Goal: Information Seeking & Learning: Learn about a topic

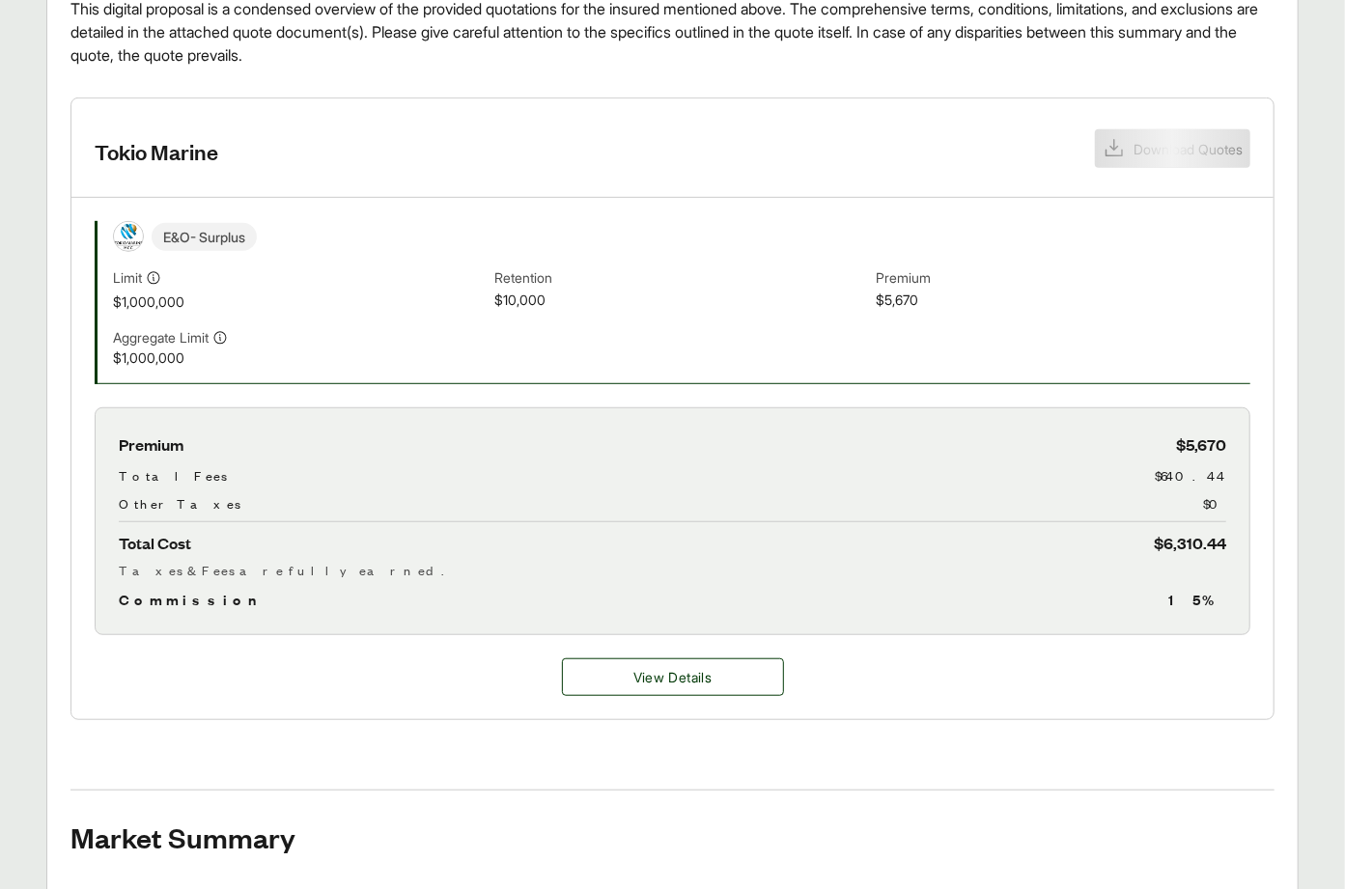
scroll to position [126, 0]
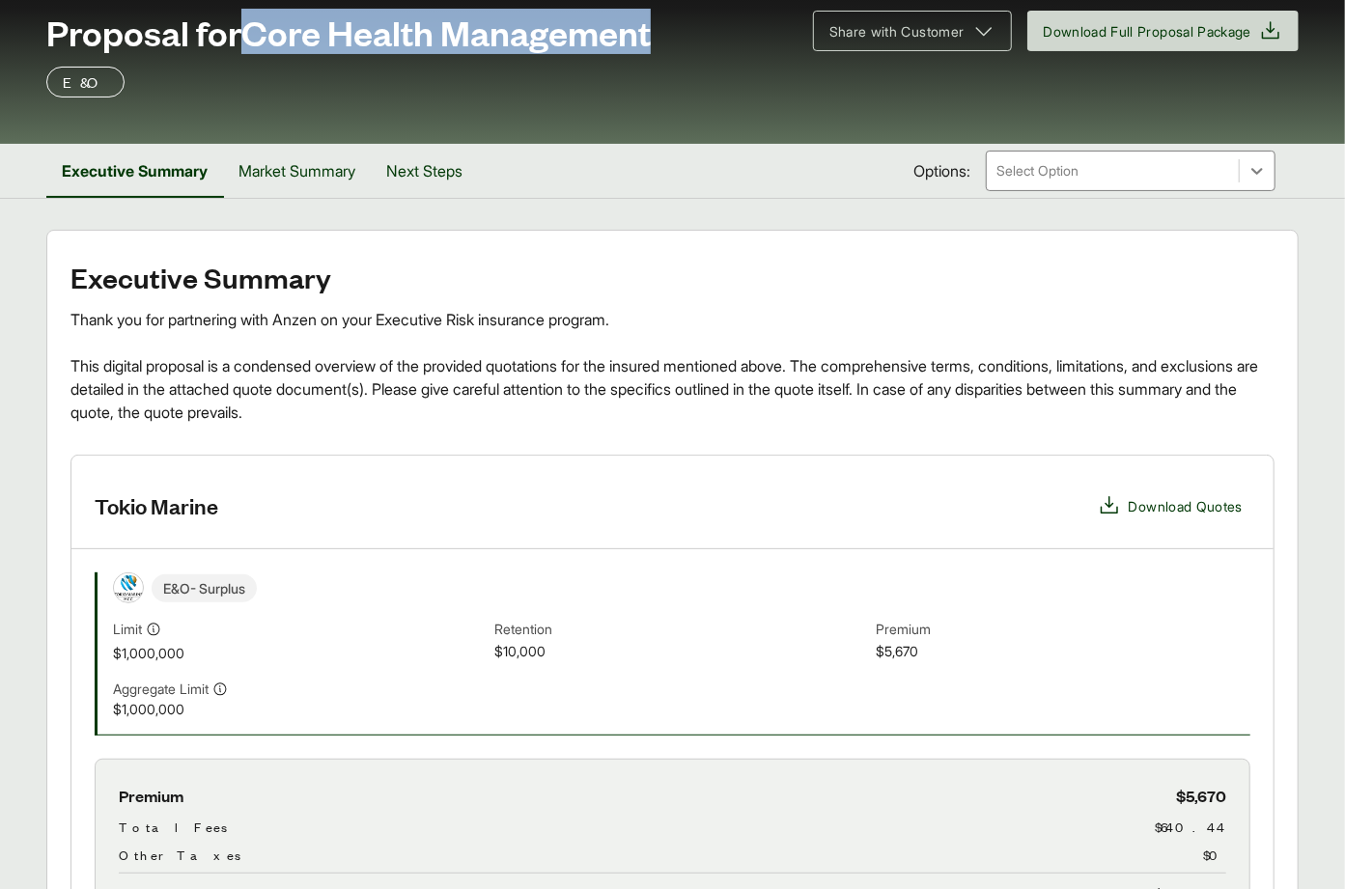
drag, startPoint x: 255, startPoint y: 35, endPoint x: 664, endPoint y: 43, distance: 409.4
click at [664, 43] on div "Proposal for Core Health Management" at bounding box center [417, 32] width 743 height 39
copy span "Core Health Management"
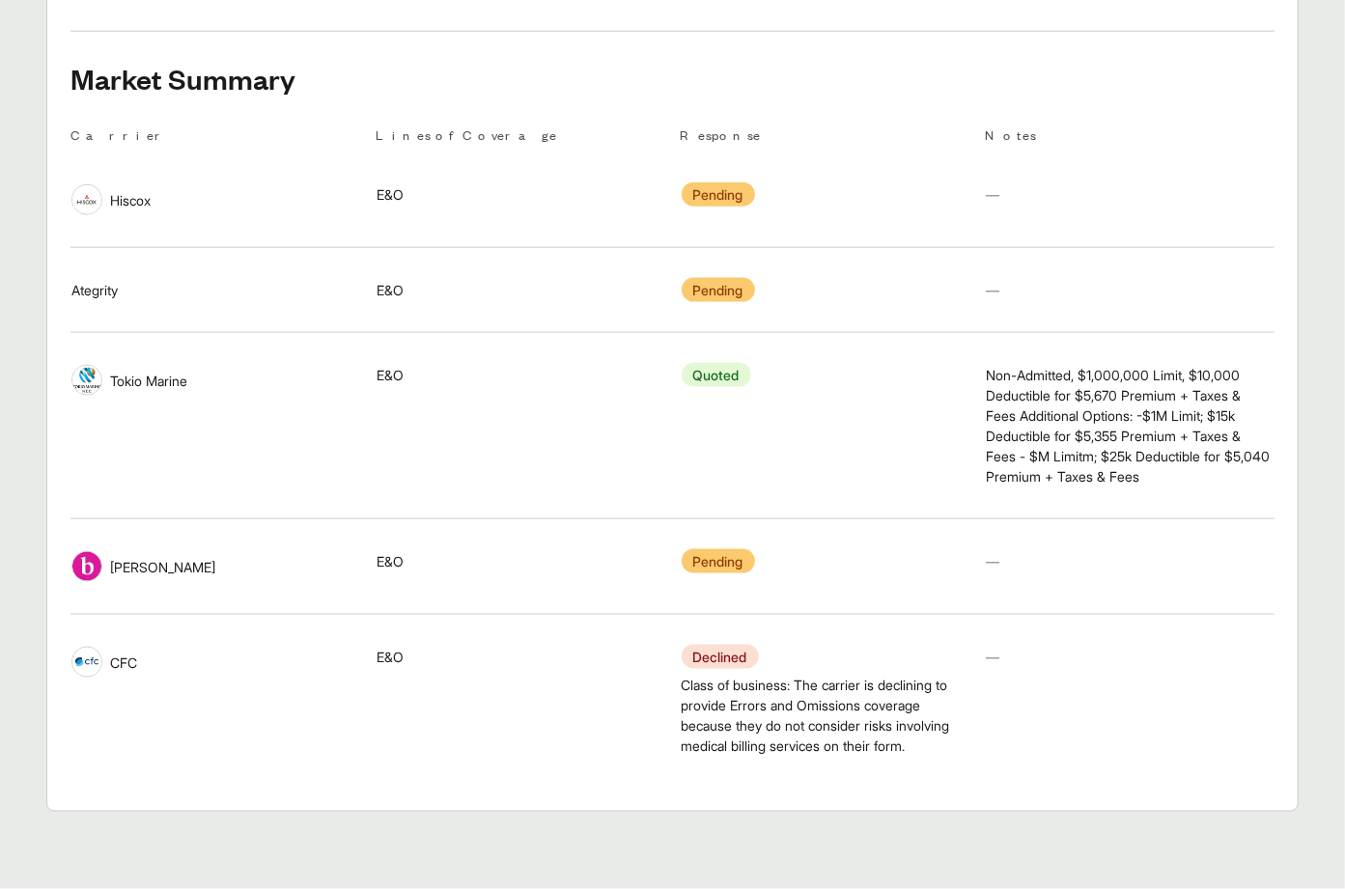
scroll to position [865, 0]
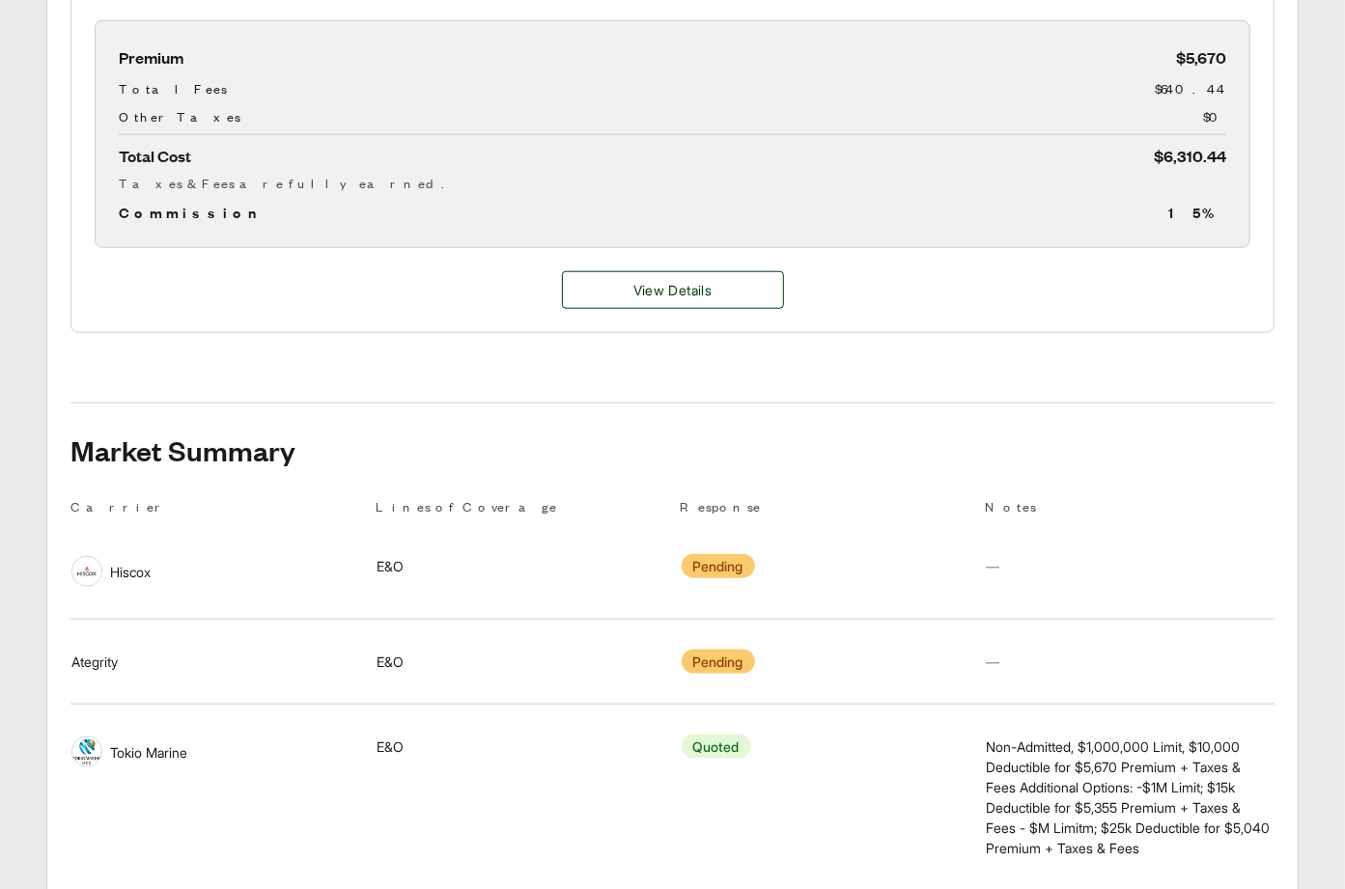
click at [709, 313] on div "View Details" at bounding box center [672, 290] width 1202 height 84
click at [707, 301] on button "View Details" at bounding box center [673, 290] width 222 height 38
click at [624, 291] on button "View Details" at bounding box center [673, 290] width 222 height 38
click at [651, 268] on div "View Details" at bounding box center [672, 290] width 1202 height 84
click at [653, 295] on span "View Details" at bounding box center [672, 290] width 78 height 20
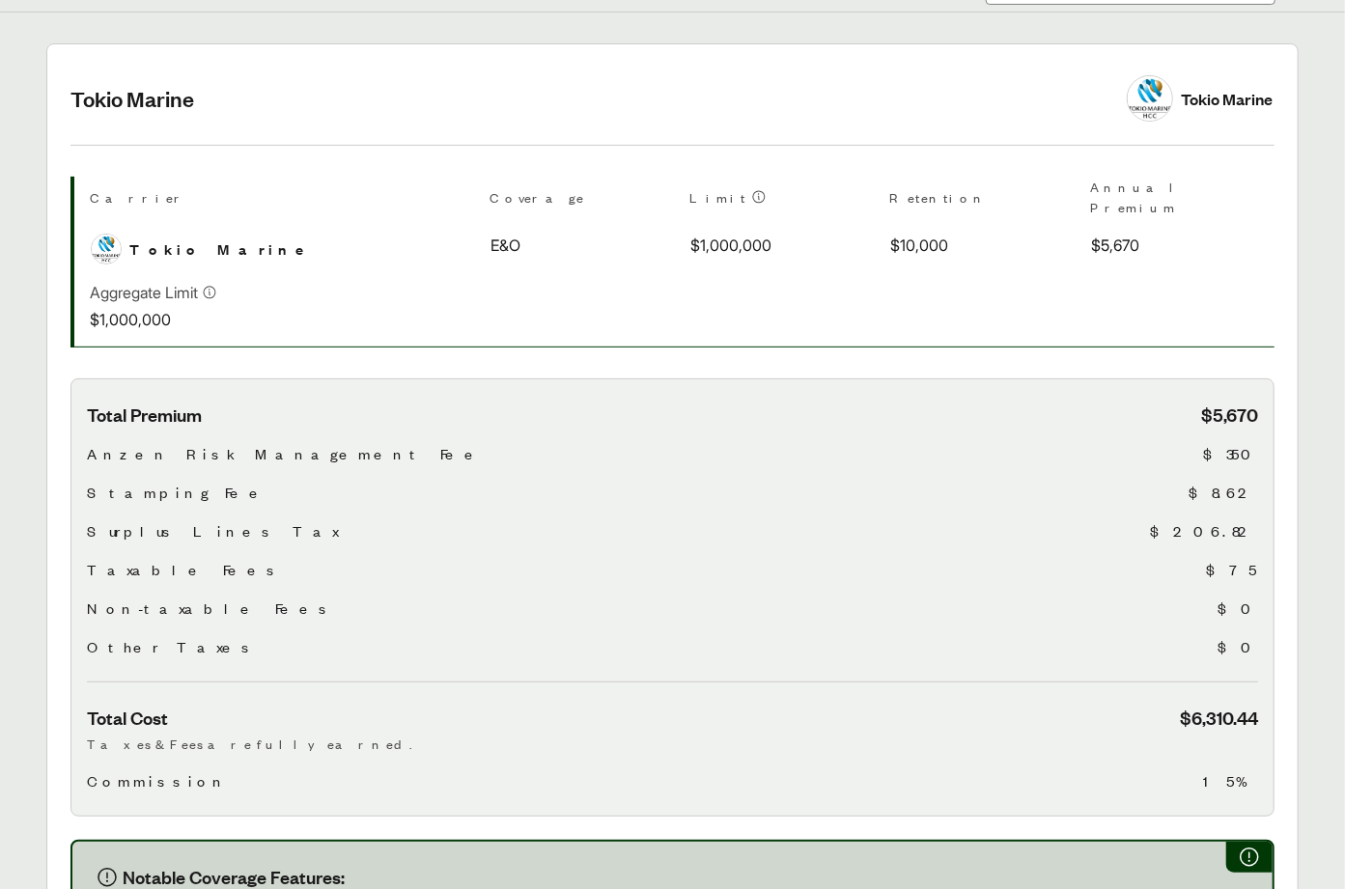
scroll to position [927, 0]
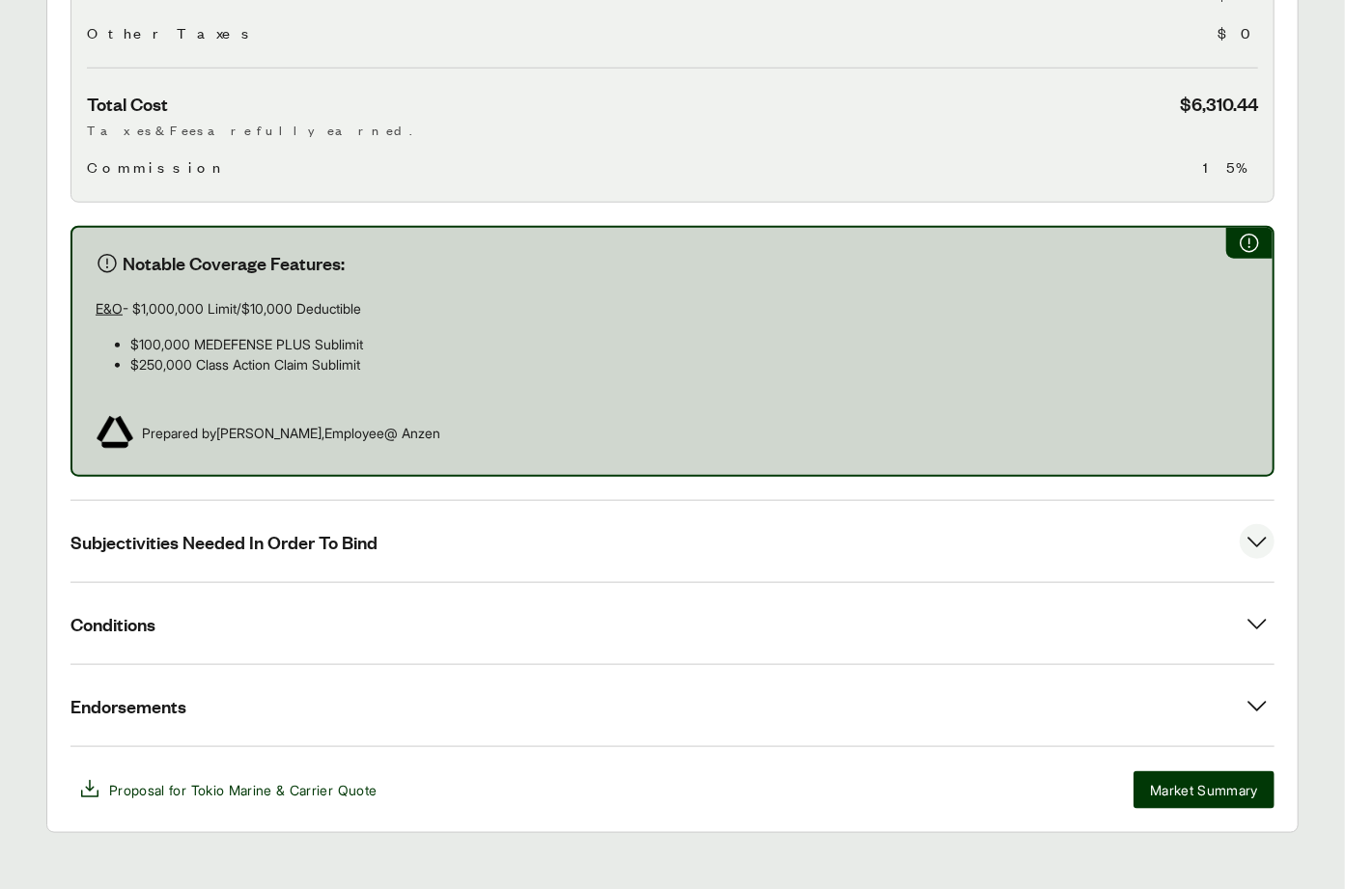
click at [158, 530] on span "Subjectivities Needed In Order To Bind" at bounding box center [223, 542] width 307 height 24
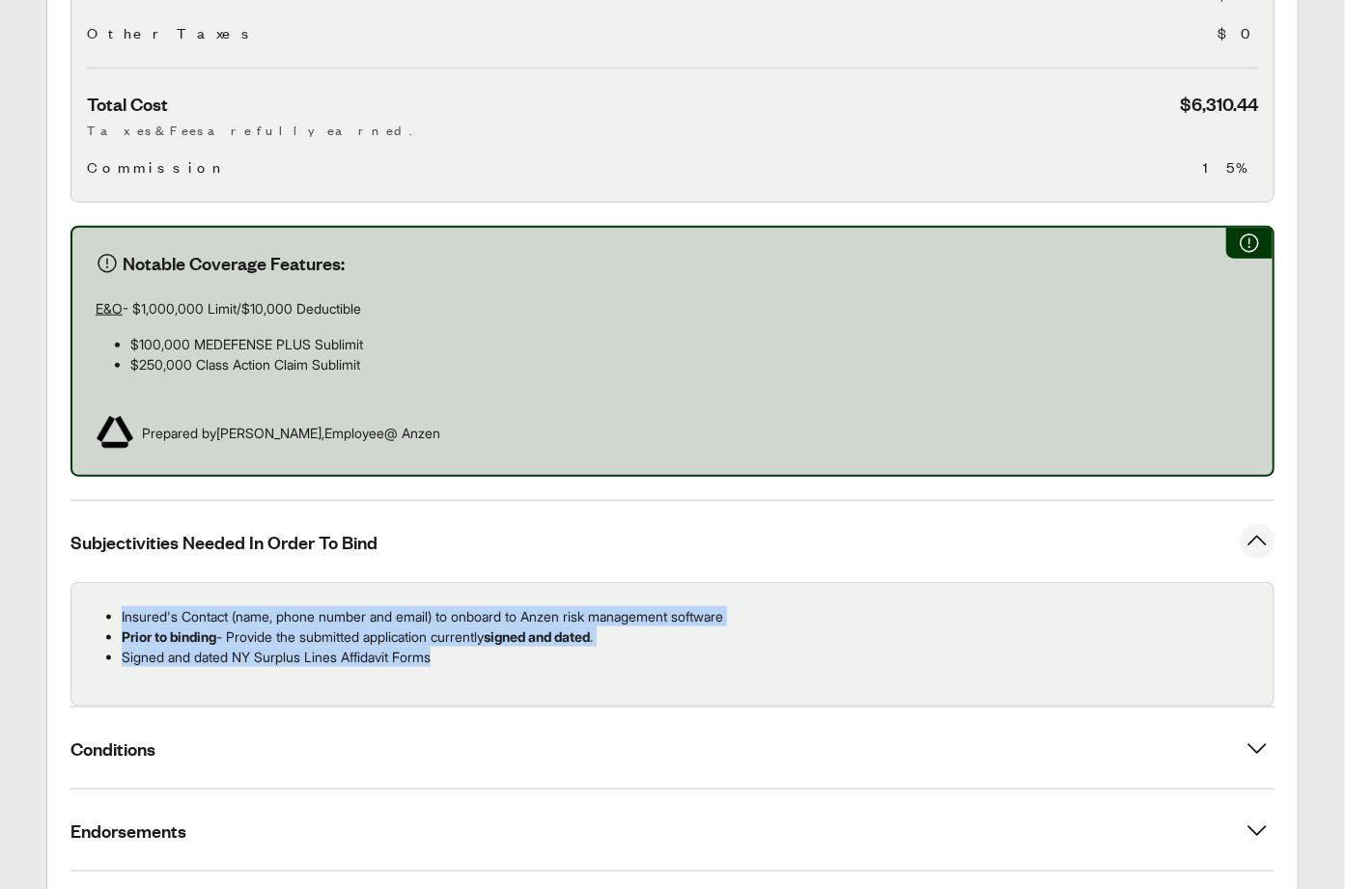
drag, startPoint x: 410, startPoint y: 632, endPoint x: 139, endPoint y: 589, distance: 274.7
click at [100, 606] on ul "Insured's Contact (name, phone number and email) to onboard to Anzen risk manag…" at bounding box center [672, 636] width 1171 height 61
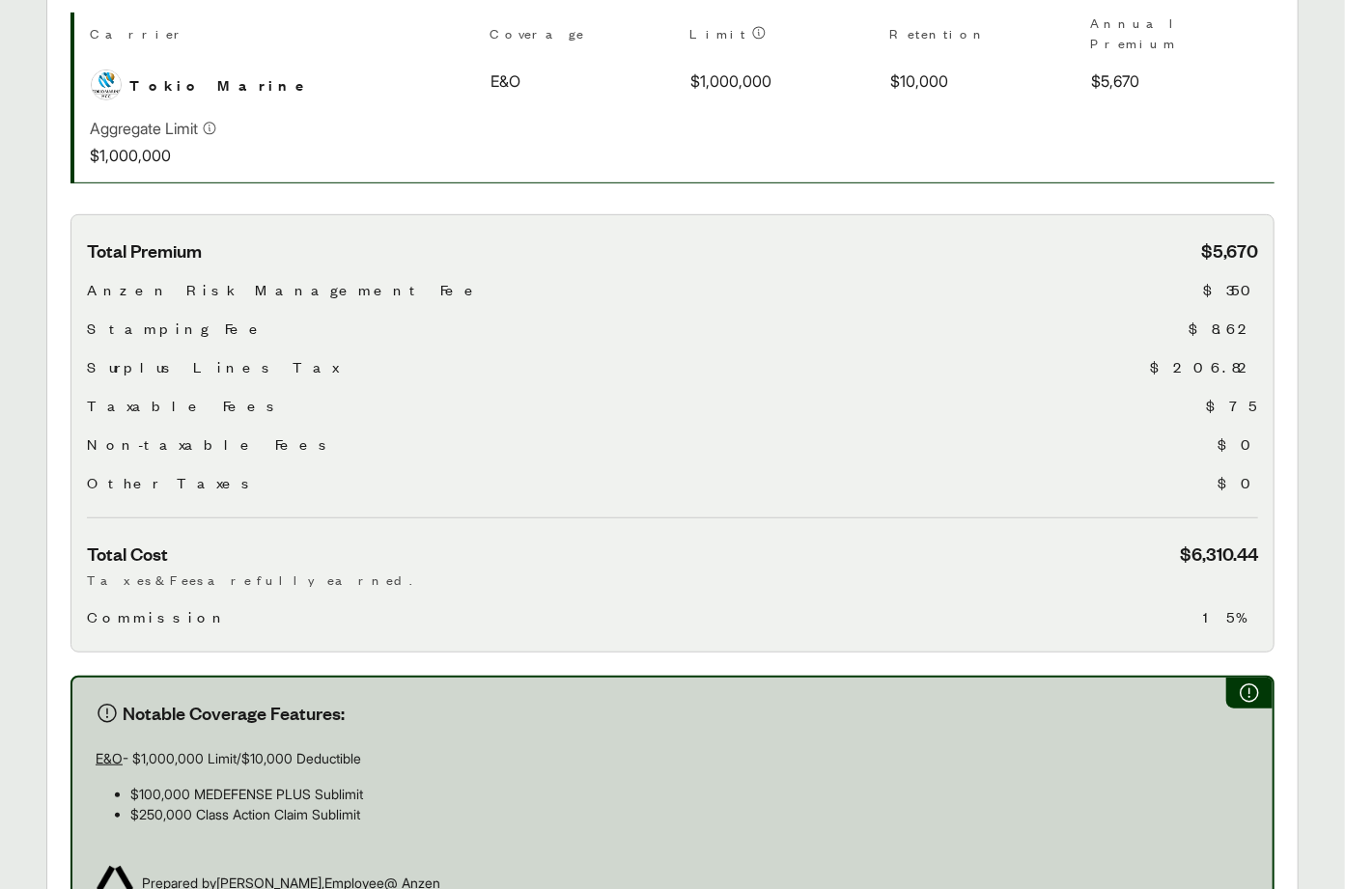
scroll to position [56, 0]
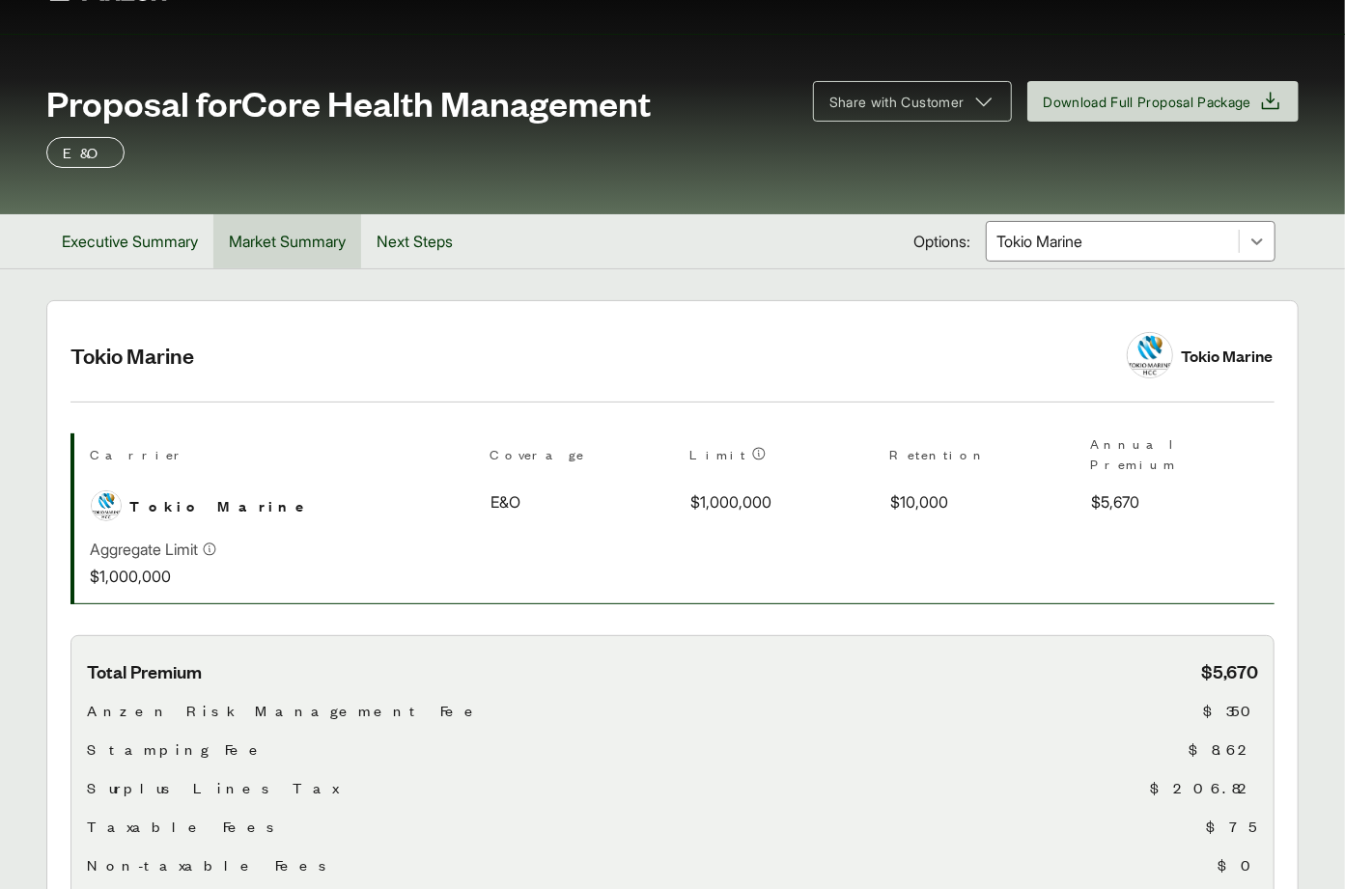
click at [327, 238] on button "Market Summary" at bounding box center [287, 241] width 148 height 54
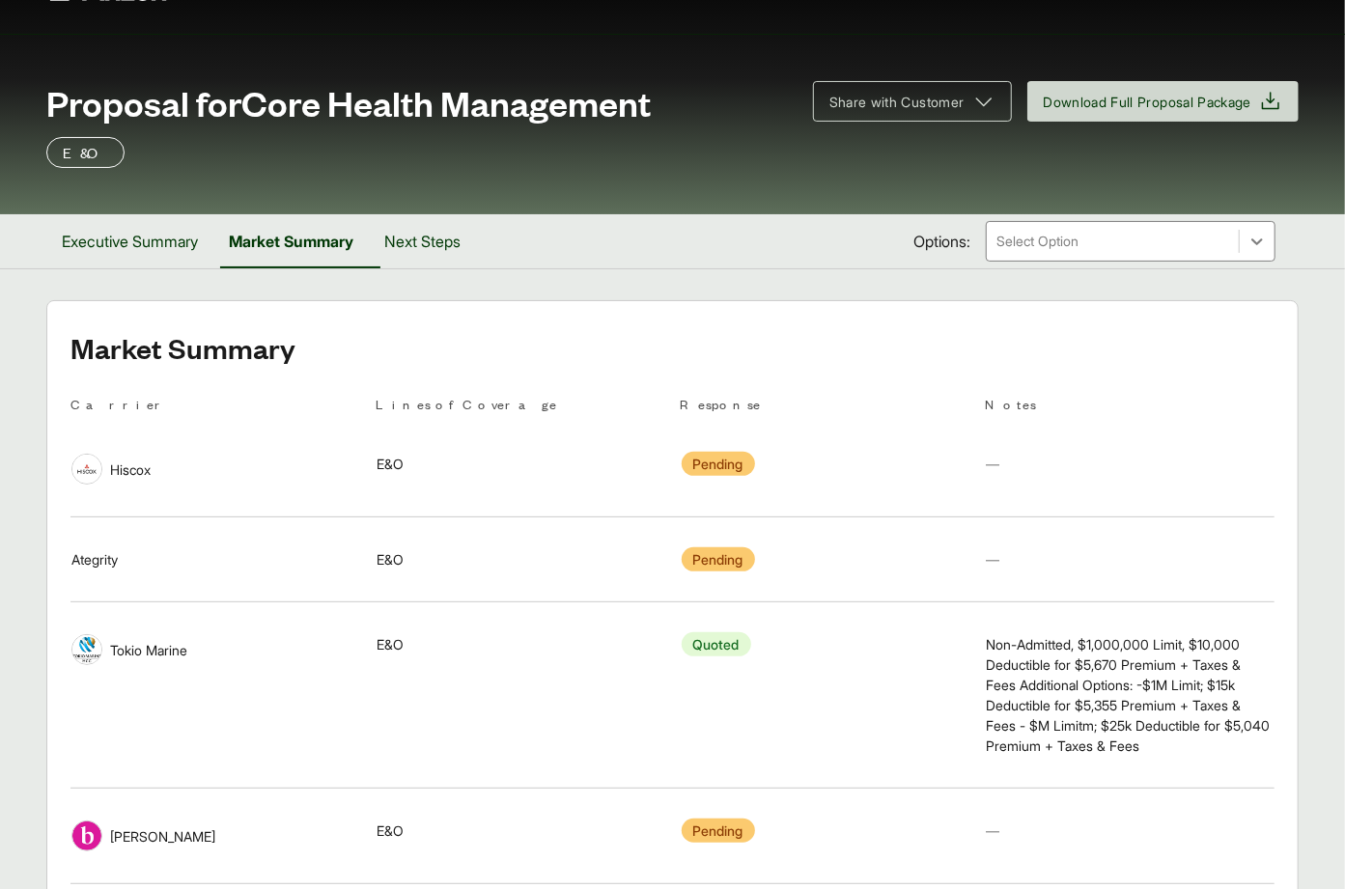
scroll to position [83, 0]
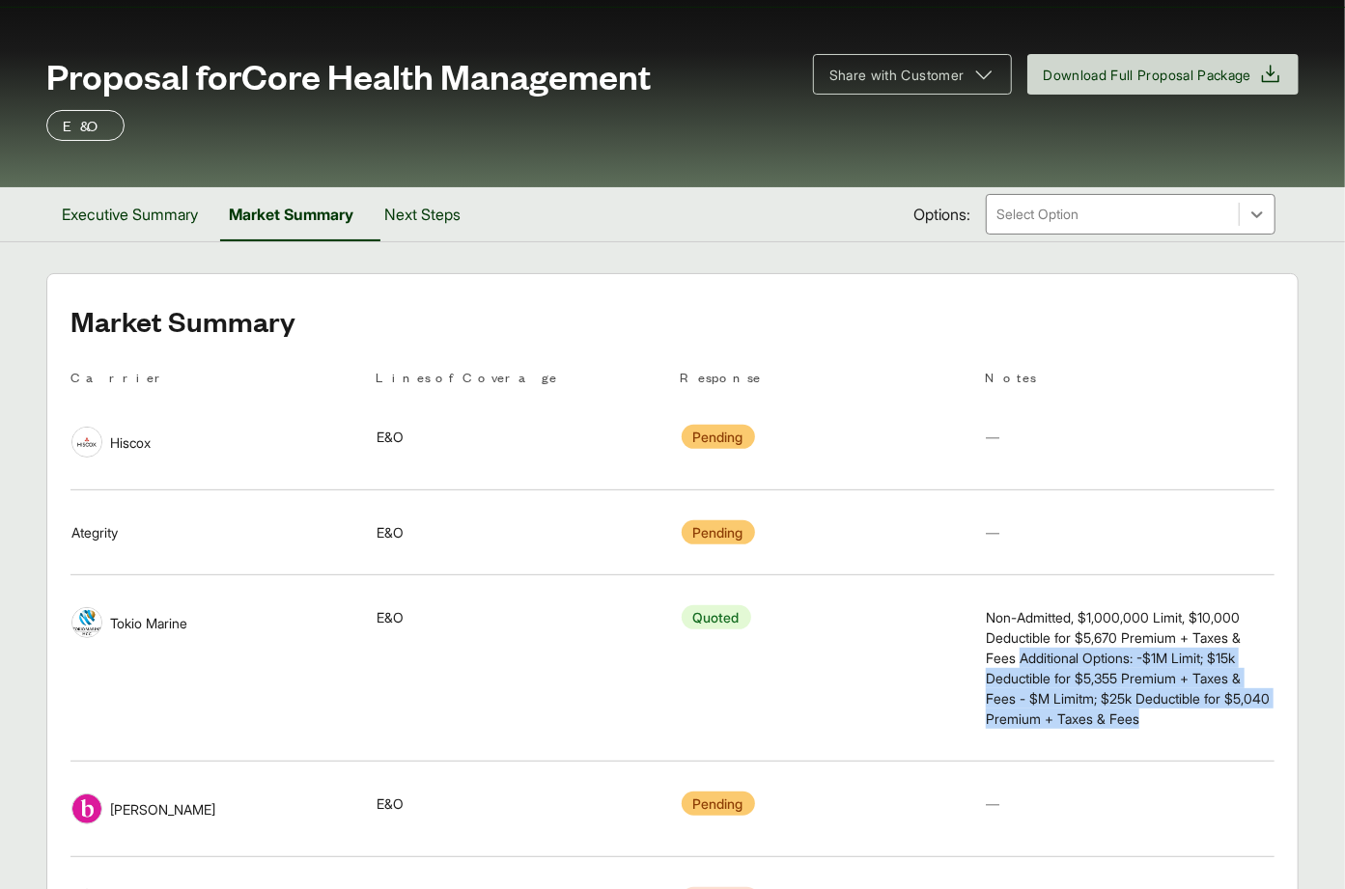
drag, startPoint x: 1022, startPoint y: 654, endPoint x: 1239, endPoint y: 719, distance: 226.6
click at [1239, 719] on span "Non-Admitted, $1,000,000 Limit, $10,000 Deductible for $5,670 Premium + Taxes &…" at bounding box center [1130, 668] width 288 height 122
copy span "Additional Options: -$1M Limit; $15k Deductible for $5,355 Premium + Taxes & Fe…"
